Goal: Information Seeking & Learning: Check status

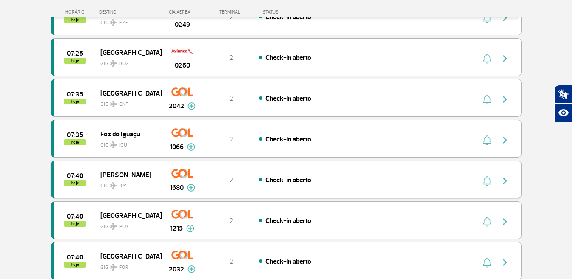
scroll to position [721, 0]
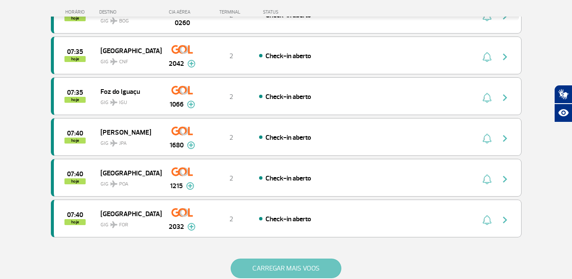
click at [285, 267] on button "CARREGAR MAIS VOOS" at bounding box center [286, 268] width 111 height 20
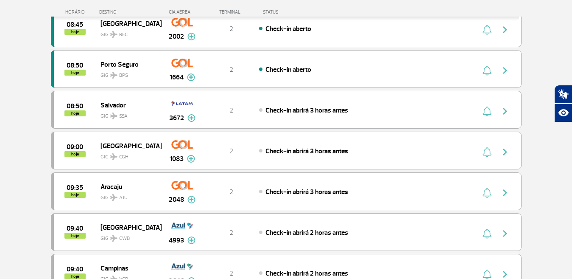
scroll to position [1612, 0]
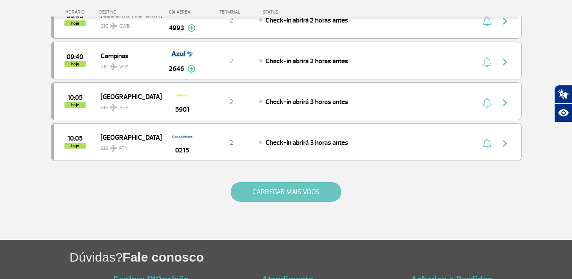
click at [274, 196] on button "CARREGAR MAIS VOOS" at bounding box center [286, 192] width 111 height 20
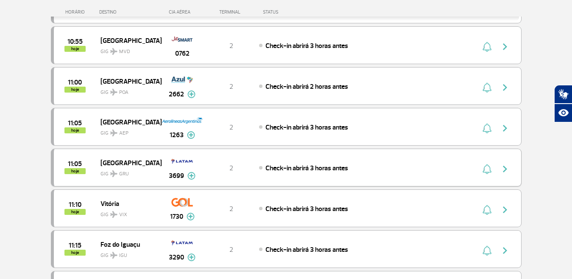
scroll to position [2121, 0]
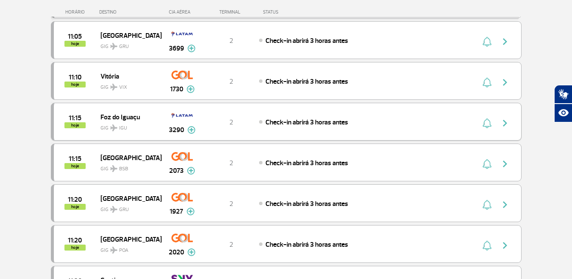
click at [251, 123] on div "2" at bounding box center [231, 121] width 56 height 9
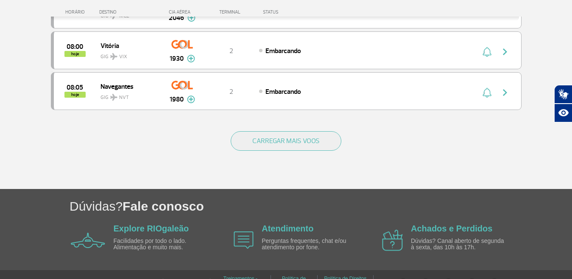
scroll to position [870, 0]
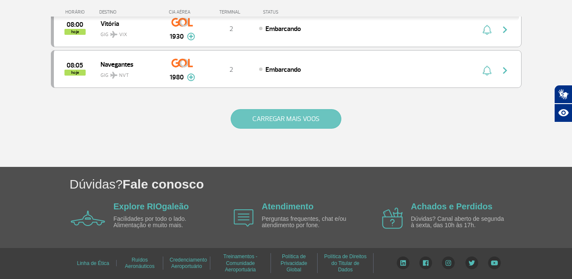
click at [248, 124] on button "CARREGAR MAIS VOOS" at bounding box center [286, 119] width 111 height 20
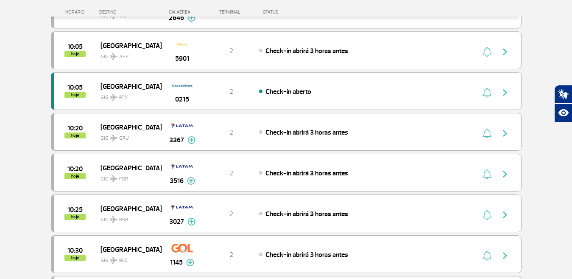
scroll to position [1592, 0]
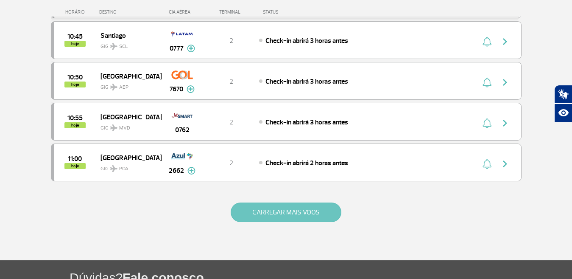
click at [263, 213] on button "CARREGAR MAIS VOOS" at bounding box center [286, 212] width 111 height 20
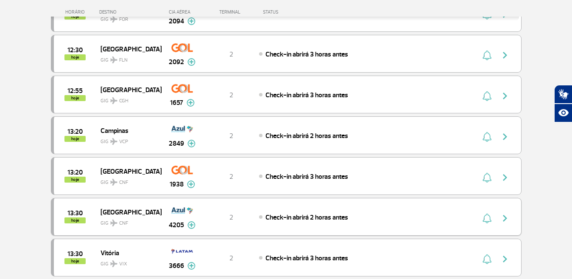
scroll to position [2499, 0]
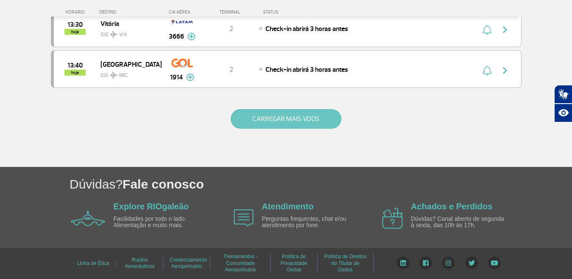
click at [281, 119] on button "CARREGAR MAIS VOOS" at bounding box center [286, 119] width 111 height 20
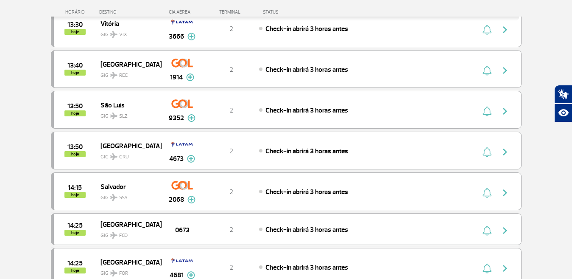
scroll to position [2669, 0]
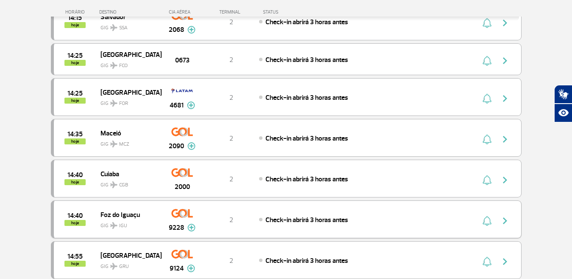
click at [179, 210] on img at bounding box center [182, 213] width 22 height 14
click at [257, 217] on div "2" at bounding box center [231, 219] width 56 height 9
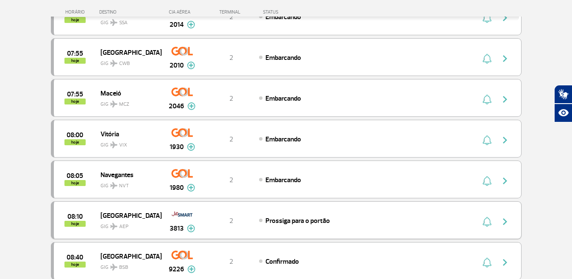
scroll to position [764, 0]
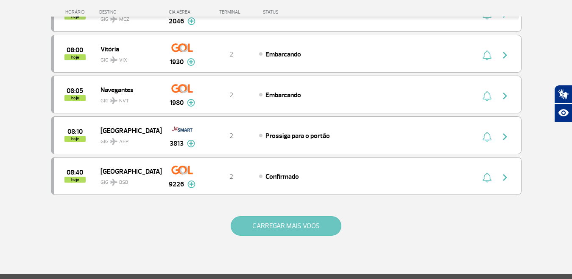
click at [281, 229] on button "CARREGAR MAIS VOOS" at bounding box center [286, 226] width 111 height 20
